Goal: Navigation & Orientation: Find specific page/section

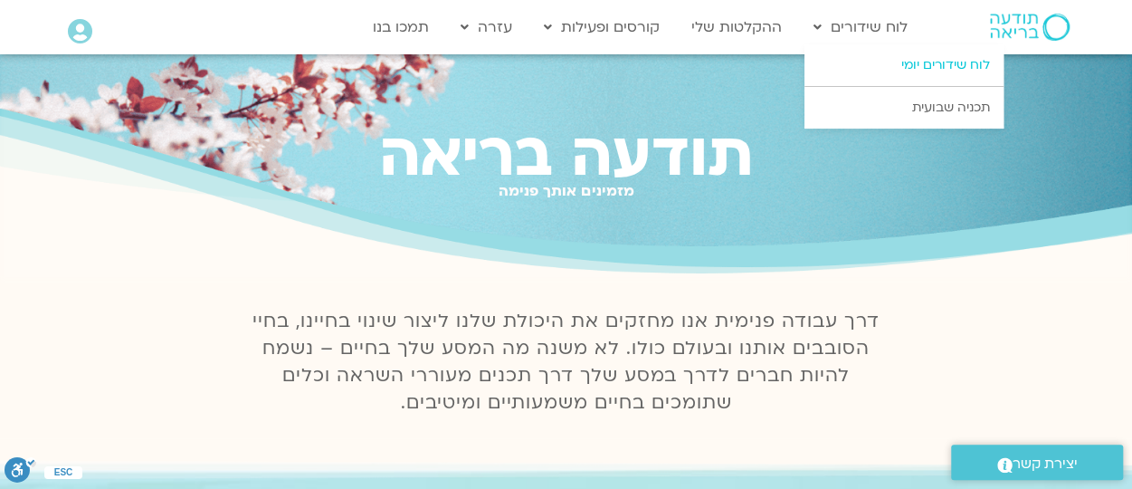
click at [884, 61] on link "לוח שידורים יומי" at bounding box center [904, 65] width 199 height 42
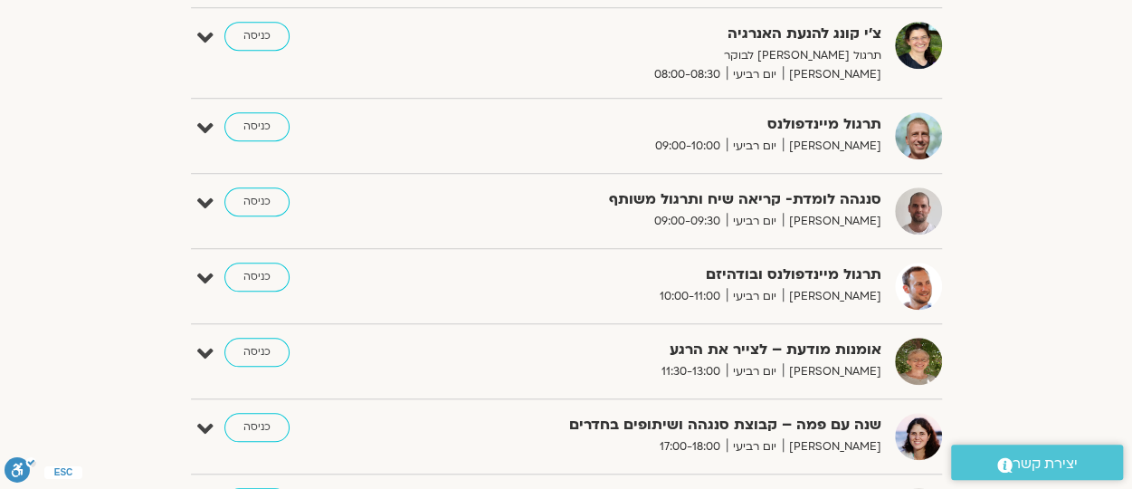
scroll to position [631, 0]
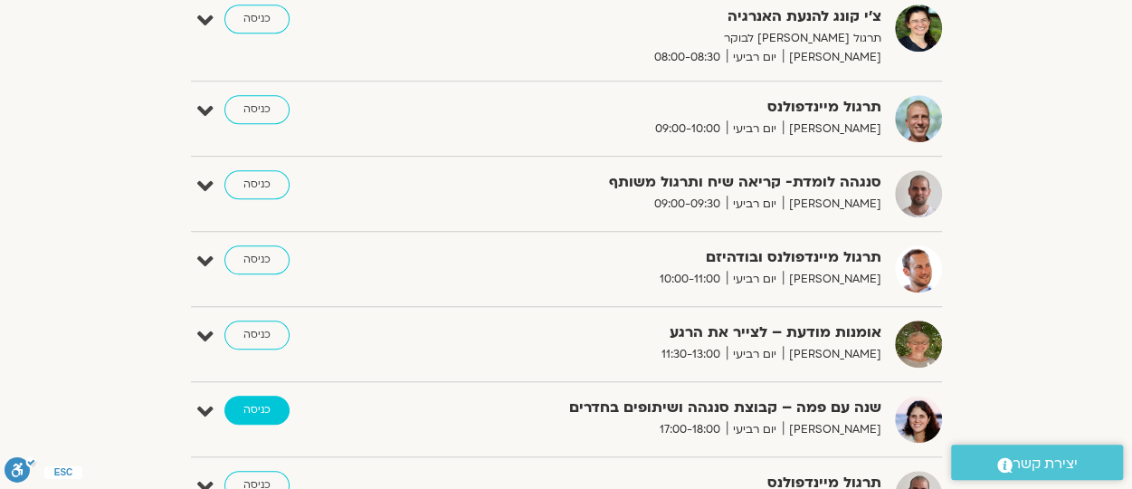
click at [256, 403] on link "כניסה" at bounding box center [256, 409] width 65 height 29
